Goal: Navigation & Orientation: Find specific page/section

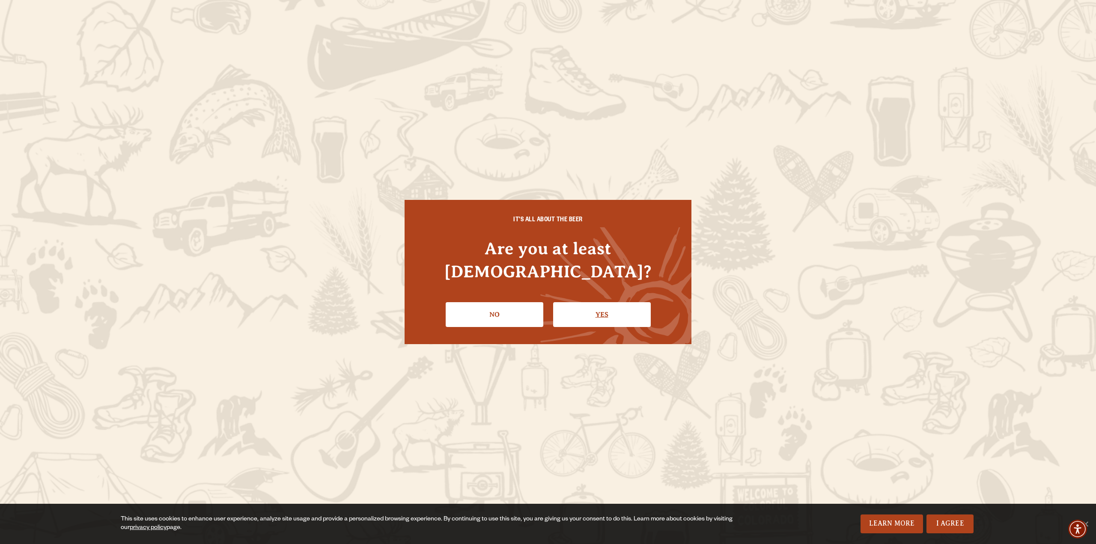
click at [611, 305] on link "Yes" at bounding box center [602, 314] width 98 height 25
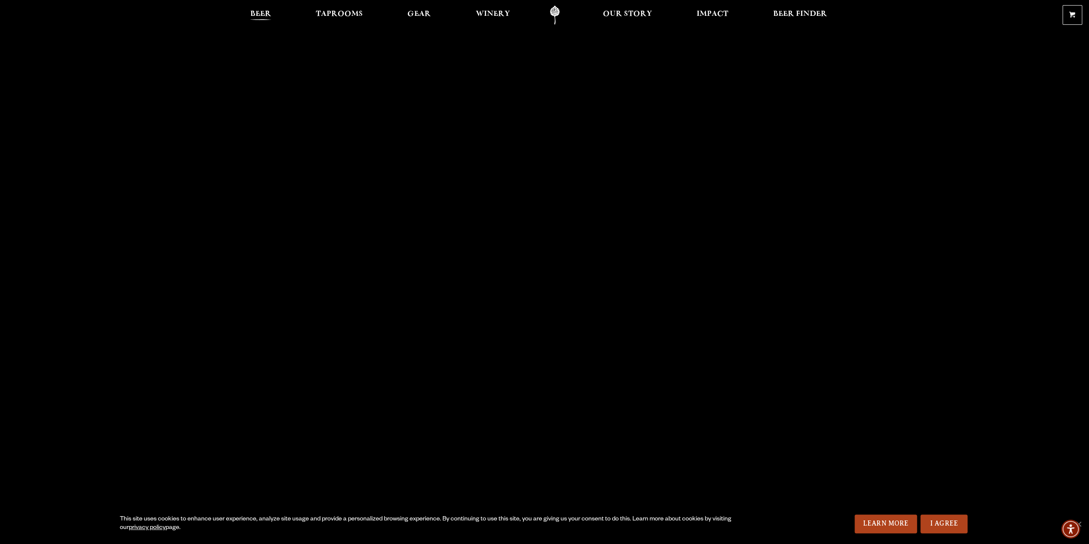
click at [261, 15] on span "Beer" at bounding box center [260, 14] width 21 height 7
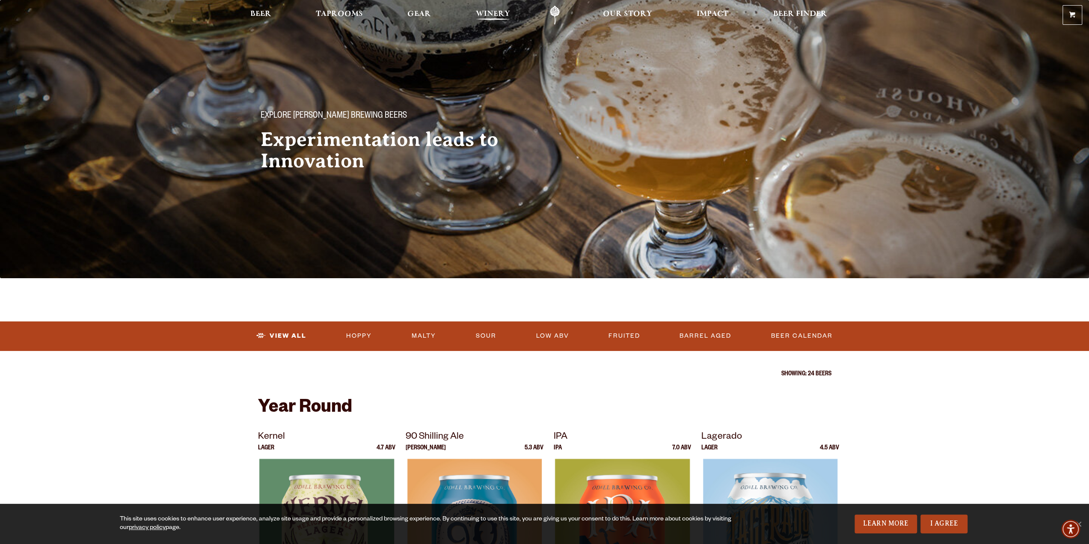
click at [493, 12] on span "Winery" at bounding box center [493, 14] width 34 height 7
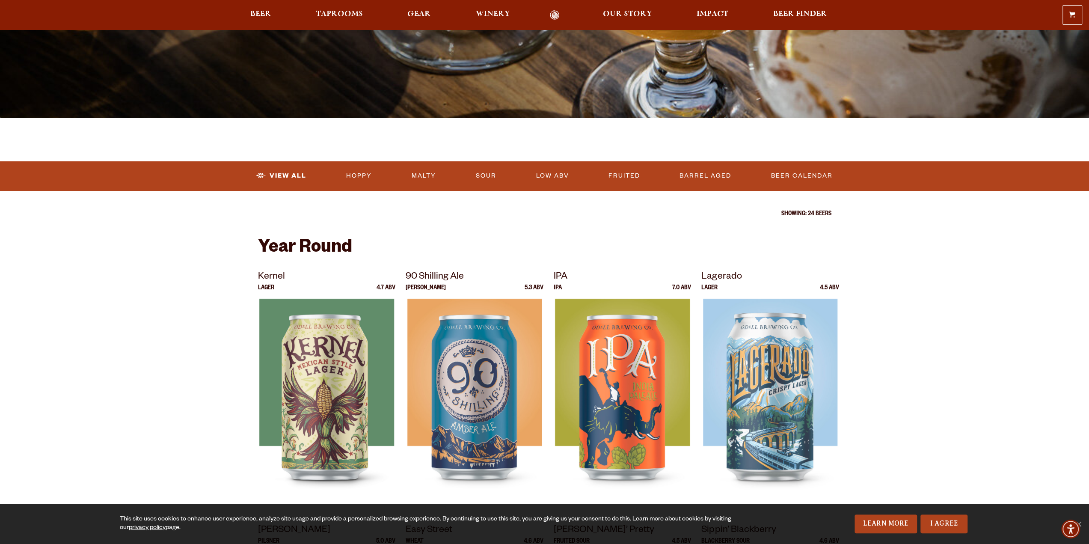
scroll to position [171, 0]
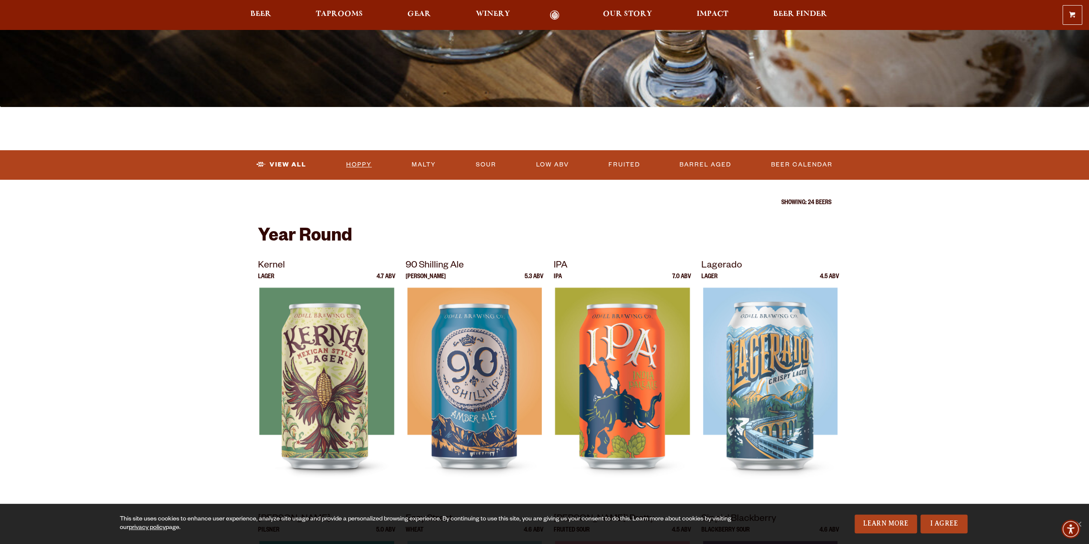
click at [352, 166] on link "Hoppy" at bounding box center [359, 165] width 33 height 20
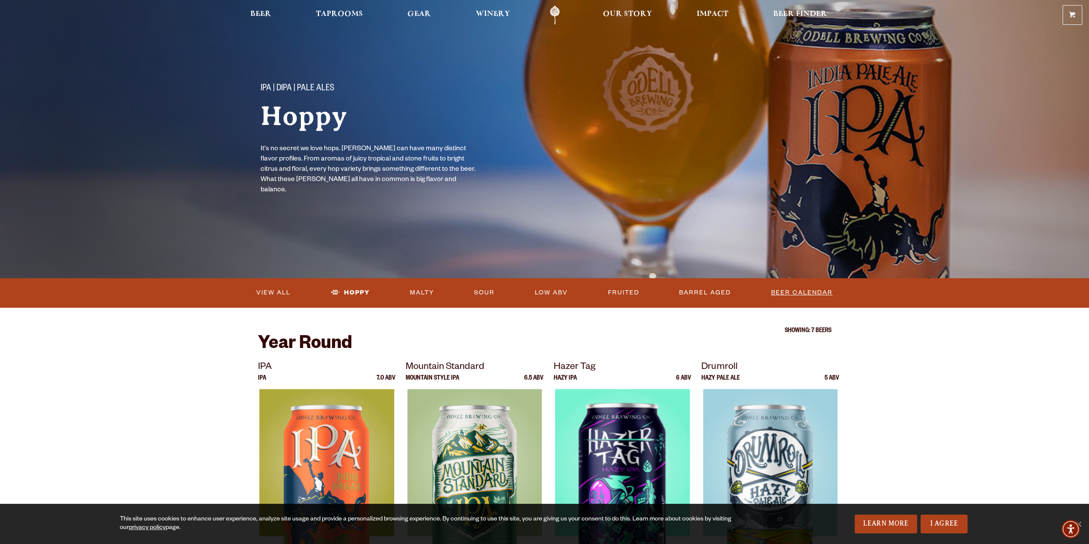
click at [805, 292] on link "Beer Calendar" at bounding box center [802, 293] width 68 height 20
